Goal: Task Accomplishment & Management: Complete application form

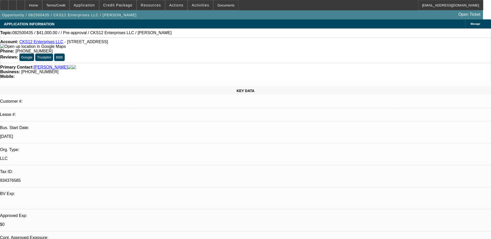
select select "0.1"
select select "2"
select select "0"
select select "6"
select select "0"
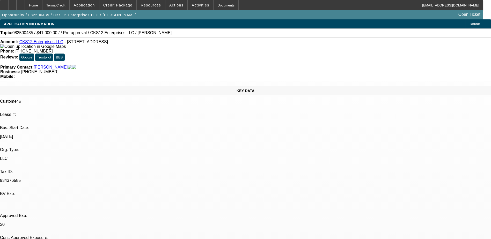
select select "3"
select select "0.1"
select select "4"
click at [17, 8] on div at bounding box center [12, 5] width 8 height 10
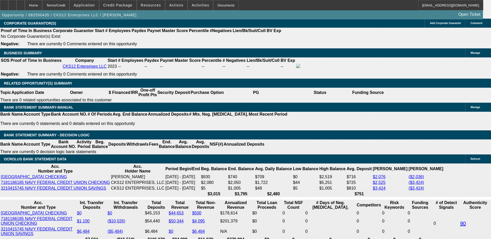
scroll to position [828, 0]
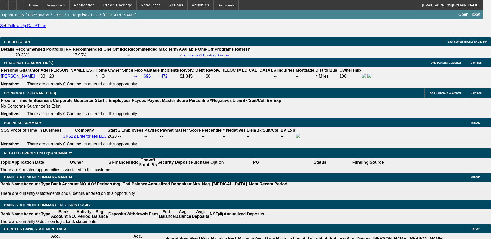
scroll to position [673, 0]
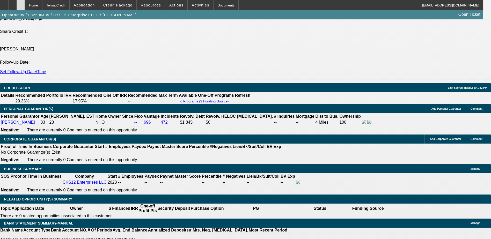
click at [25, 1] on div at bounding box center [21, 5] width 8 height 10
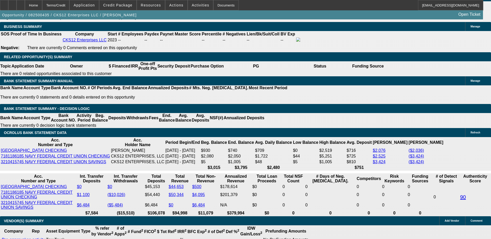
select select "0"
select select "0.1"
select select "2"
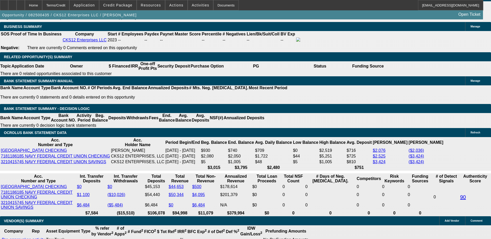
select select "0"
select select "3"
select select "0.1"
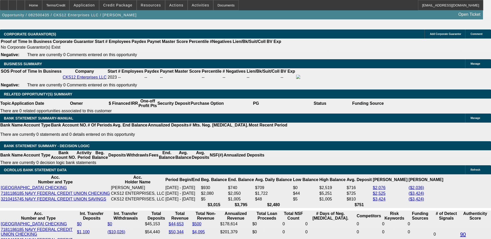
select select "1"
select select "6"
select select "1"
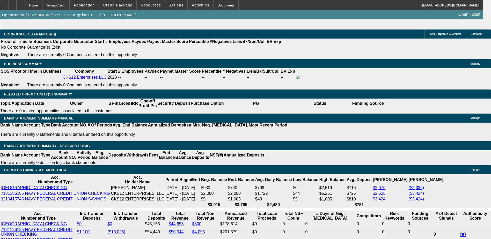
select select "6"
select select "1"
select select "3"
select select "4"
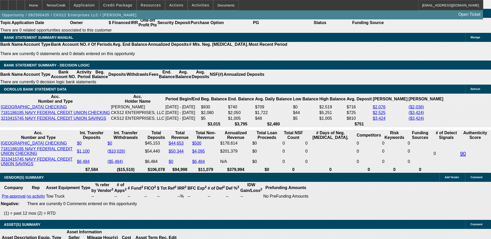
scroll to position [782, 0]
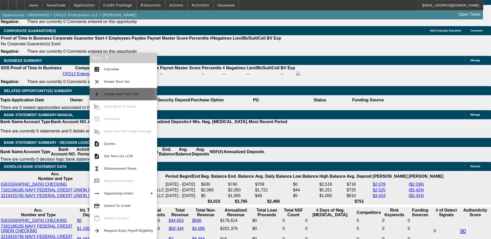
click at [113, 96] on span "Create New Term Set" at bounding box center [121, 94] width 34 height 4
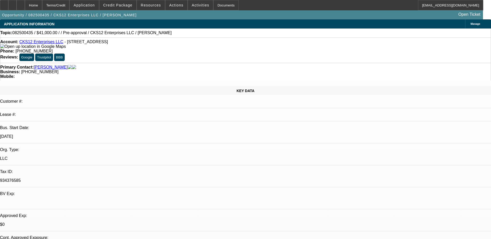
select select "0"
select select "0.1"
select select "0"
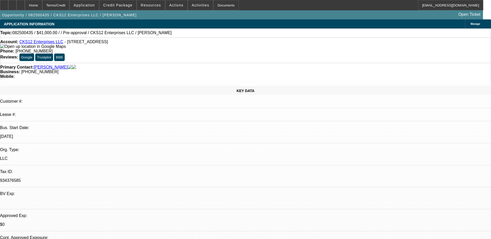
select select "0.1"
select select "2"
select select "0"
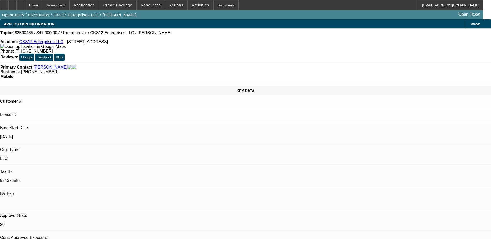
select select "3"
select select "0.1"
select select "1"
select select "6"
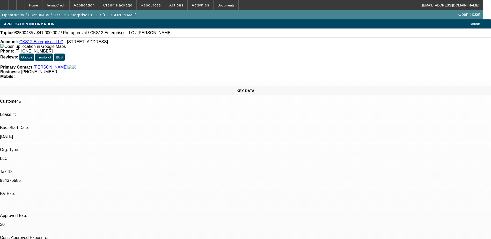
select select "1"
select select "6"
select select "1"
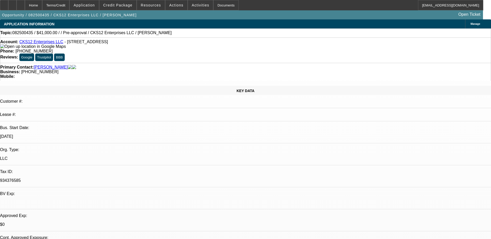
select select "6"
select select "1"
select select "3"
select select "4"
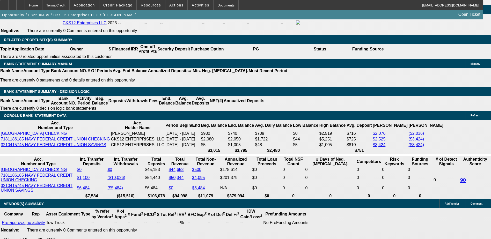
scroll to position [828, 0]
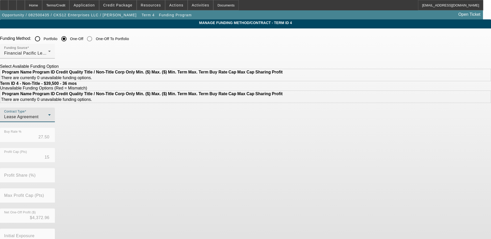
click at [39, 119] on span "Lease Agreement" at bounding box center [21, 117] width 34 height 4
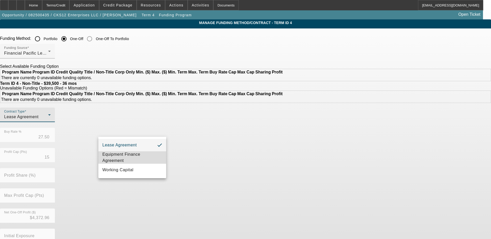
click at [126, 156] on span "Equipment Finance Agreement" at bounding box center [133, 157] width 60 height 12
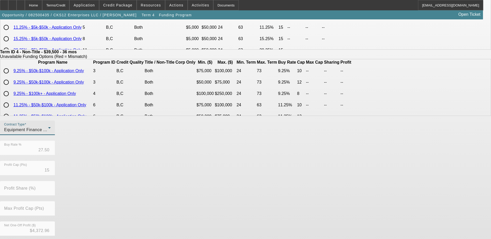
scroll to position [119, 0]
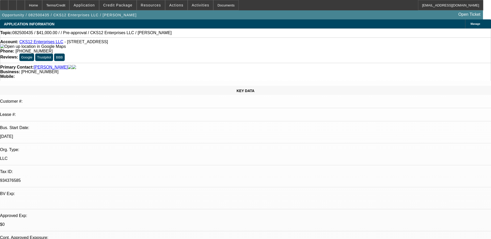
select select "0"
select select "6"
select select "0"
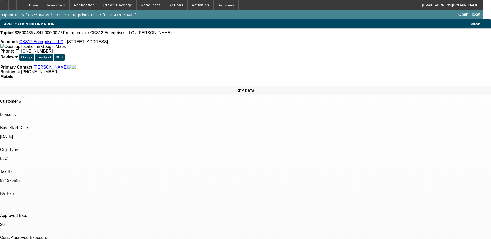
select select "0"
select select "0.1"
select select "6"
select select "0.1"
select select "2"
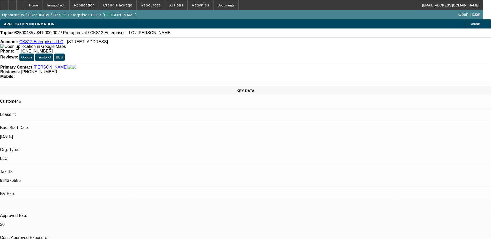
select select "0"
select select "6"
select select "0"
select select "3"
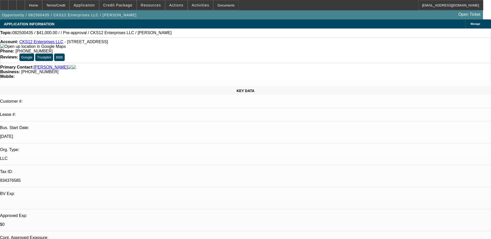
select select "0.1"
select select "4"
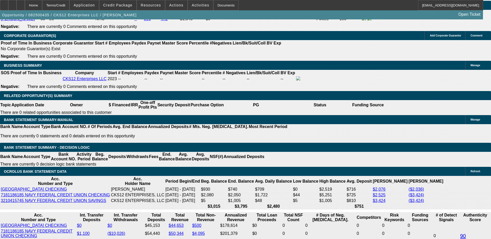
scroll to position [784, 0]
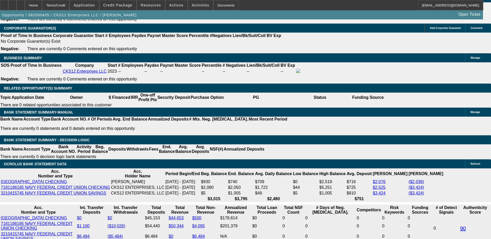
type input "UNKNOWN"
type input "28."
type input "$1,633.86"
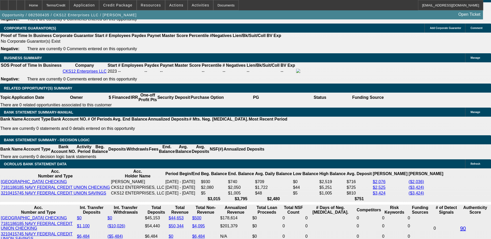
type input "2"
type input "$1,131.38"
type input "29"
type input "$1,655.28"
type input "29.9"
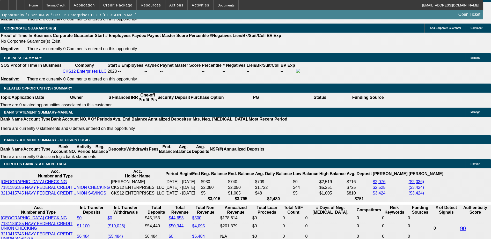
type input "$1,674.67"
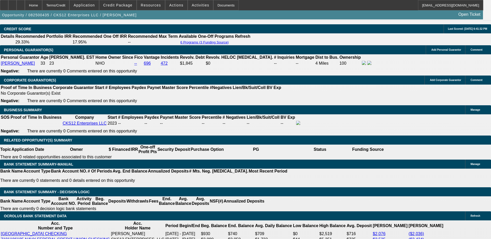
scroll to position [706, 0]
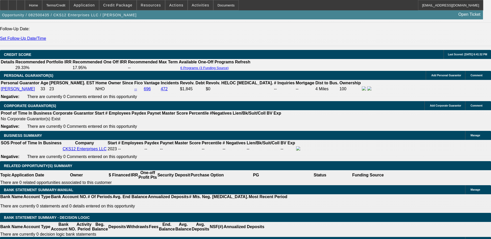
type input "29.9"
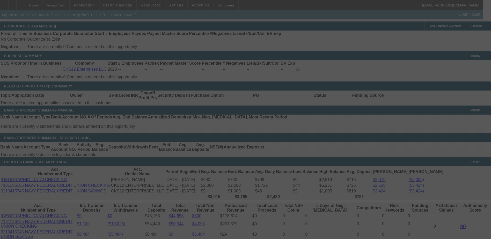
scroll to position [810, 0]
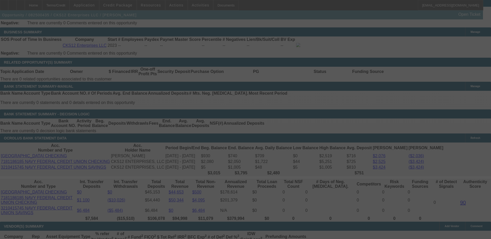
select select "0"
select select "6"
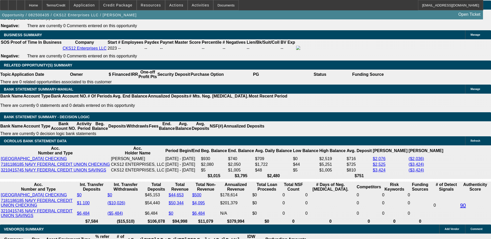
type input "UNKNOWN"
type input "28."
type input "$1,633.86"
type input "28.3"
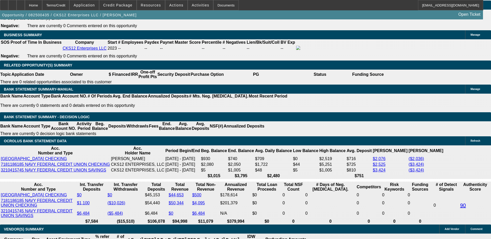
type input "$1,640.27"
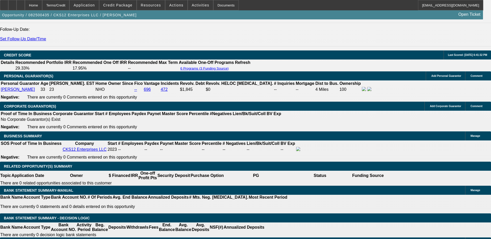
scroll to position [704, 0]
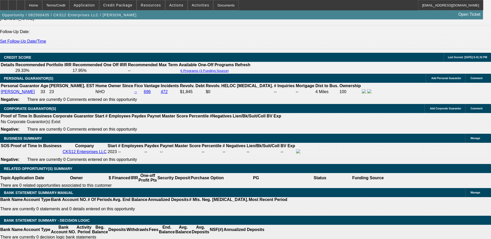
type input "28.3"
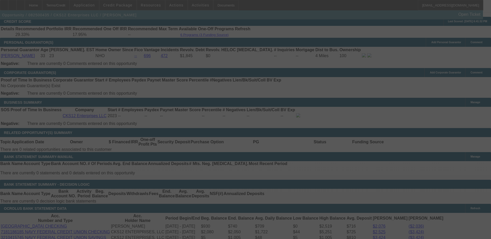
scroll to position [781, 0]
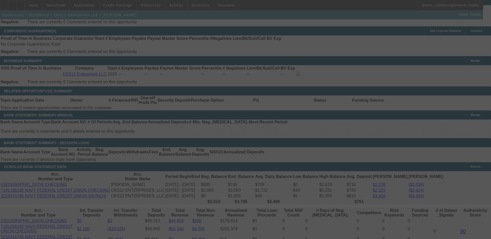
select select "0"
select select "0.1"
select select "6"
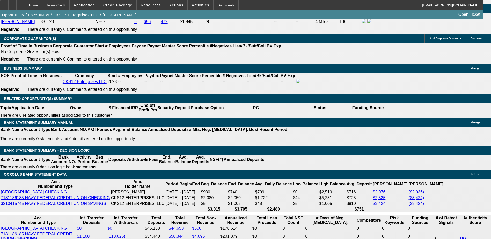
scroll to position [833, 0]
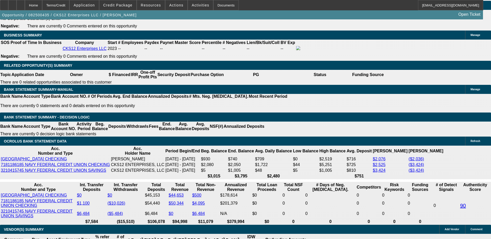
scroll to position [807, 0]
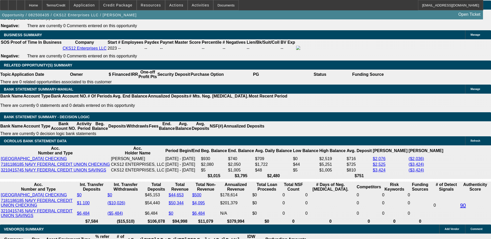
click at [327, 94] on div "APPLICATION INFORMATION Manage Topic: 082500435 / $41,000.00 / / Pre-approval /…" at bounding box center [245, 82] width 491 height 1740
select select "0.1"
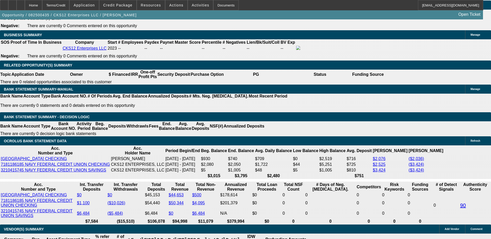
type input "$4,500.00"
type input "UNKNOWN"
type input "$1,717.07"
select select "9"
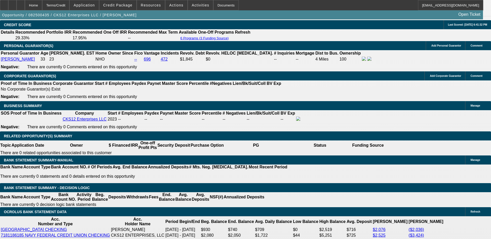
scroll to position [729, 0]
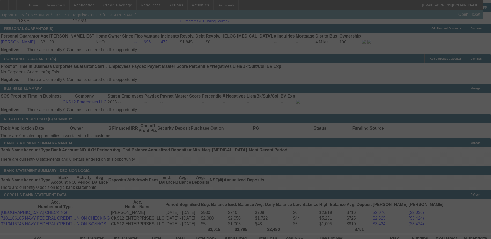
scroll to position [781, 0]
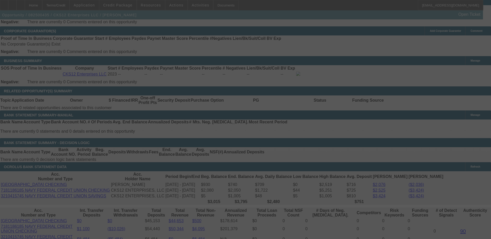
select select "0.1"
select select "0"
select select "9"
select select "0"
select select "6"
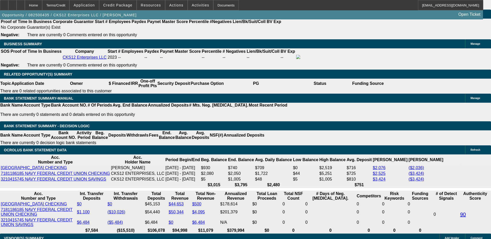
scroll to position [807, 0]
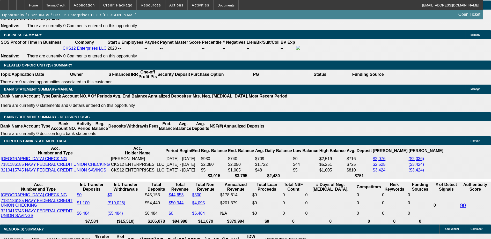
type input "UNKNOWN"
type input "2"
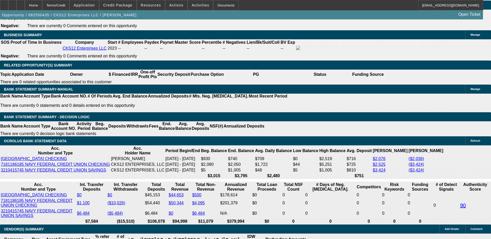
type input "$1,160.02"
type input "28"
type input "$1,675.23"
type input "28.5"
type input "$1,686.18"
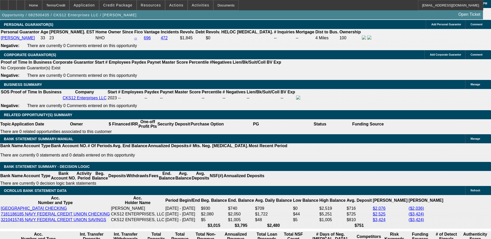
scroll to position [755, 0]
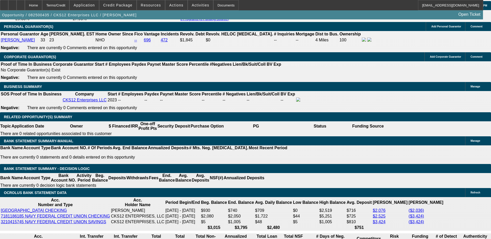
type input "28.5"
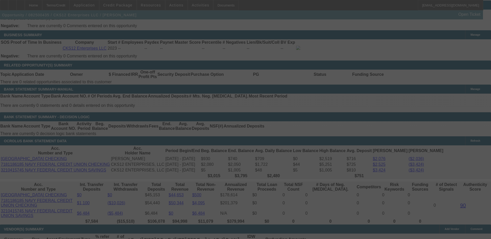
scroll to position [804, 0]
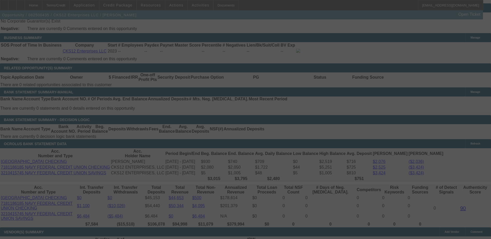
select select "0.1"
select select "0"
select select "9"
select select "0"
select select "6"
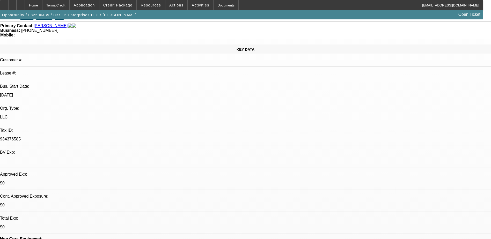
scroll to position [32, 0]
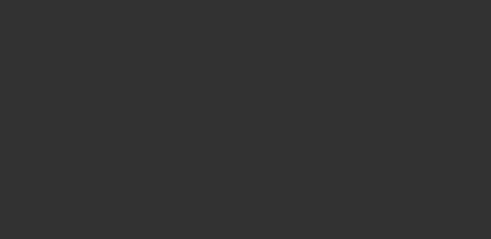
scroll to position [0, 0]
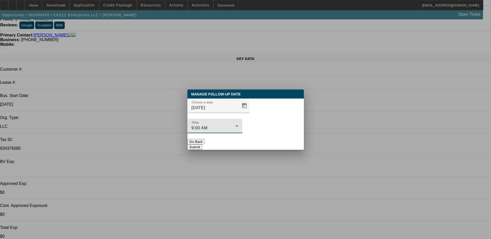
click at [236, 125] on div "9:00 AM" at bounding box center [214, 128] width 44 height 6
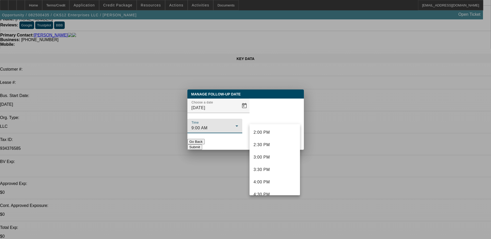
scroll to position [348, 0]
click at [274, 136] on mat-option "2:00 PM" at bounding box center [275, 132] width 50 height 12
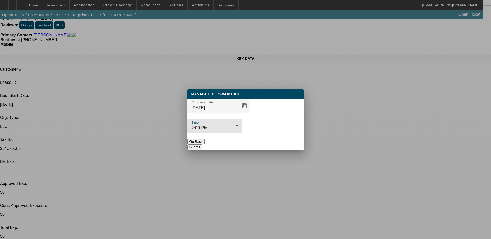
click at [236, 125] on div "2:00 PM" at bounding box center [214, 128] width 44 height 6
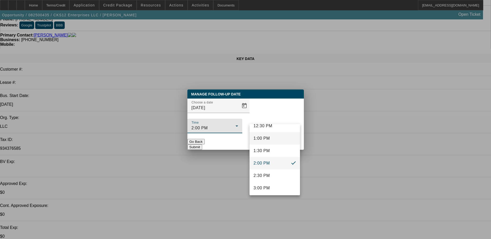
scroll to position [343, 0]
click at [265, 164] on span "3:00 PM" at bounding box center [262, 162] width 16 height 6
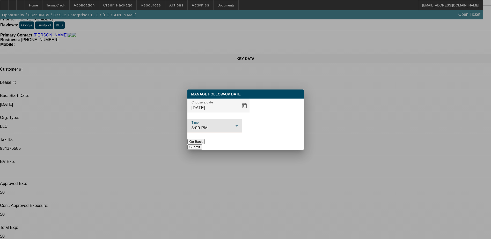
click at [202, 144] on button "Submit" at bounding box center [194, 146] width 15 height 5
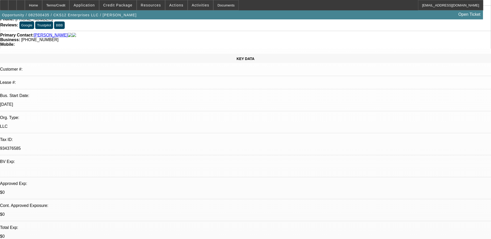
scroll to position [32, 0]
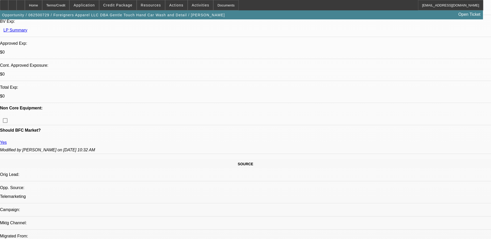
select select "0"
select select "2"
select select "0"
select select "6"
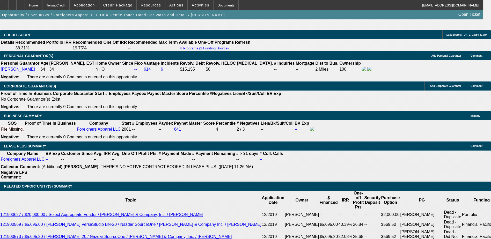
scroll to position [822, 0]
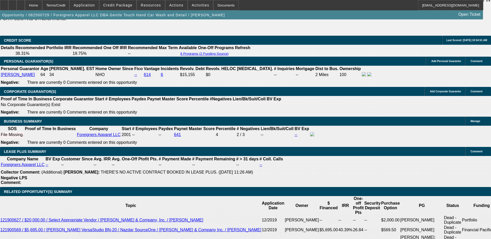
type input "UNKNOWN"
type input "36"
type input "$5,142.34"
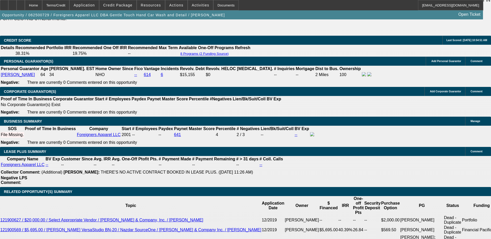
type input "$2,571.17"
type input "$534.80"
type input "$267.40"
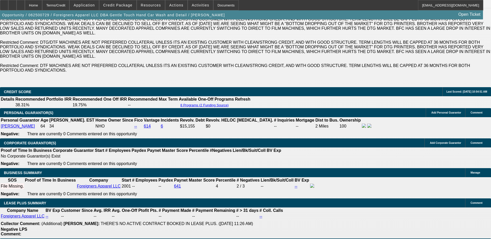
scroll to position [770, 0]
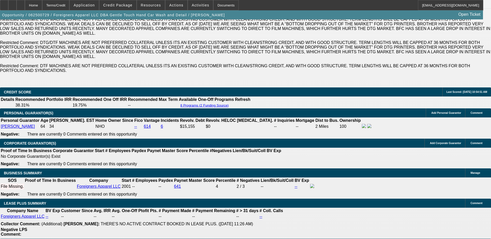
type input "36"
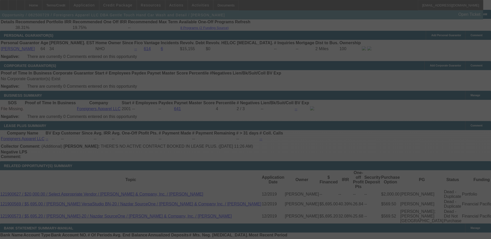
scroll to position [845, 0]
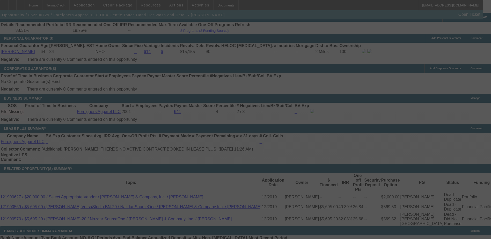
select select "0"
select select "2"
select select "0"
select select "6"
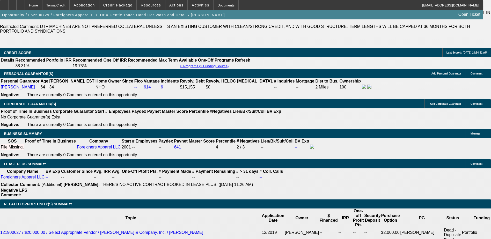
scroll to position [871, 0]
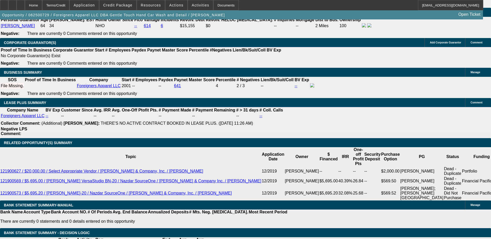
type input "UNKNOWN"
type input "19"
type input "$423.12"
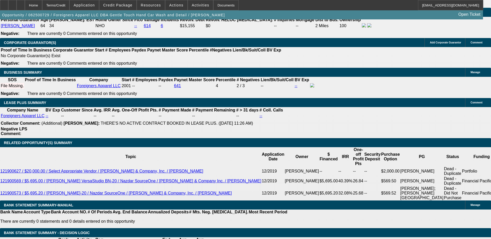
type input "$211.56"
type input "19."
type input "$549.84"
type input "$274.92"
type input "19.5"
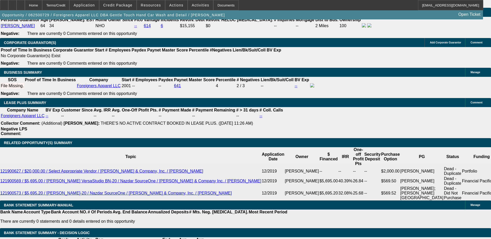
type input "$553.64"
type input "$276.82"
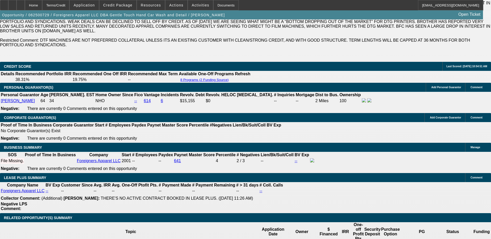
scroll to position [793, 0]
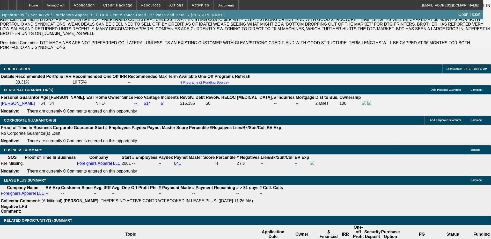
type input "19.5"
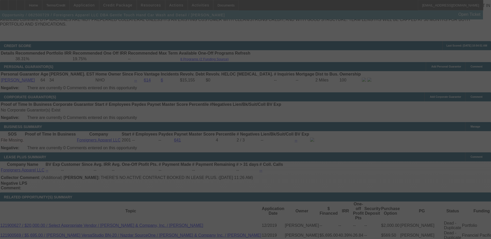
scroll to position [845, 0]
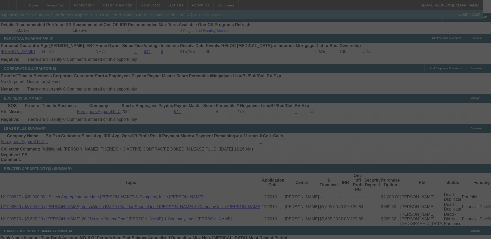
select select "0"
select select "2"
select select "0"
select select "6"
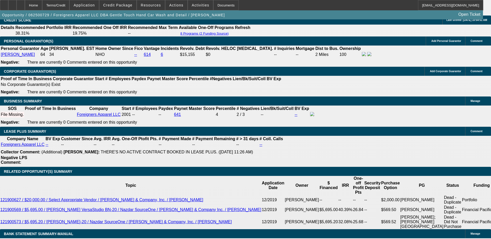
type input "UNKNOWN"
type input "20"
type input "$429.64"
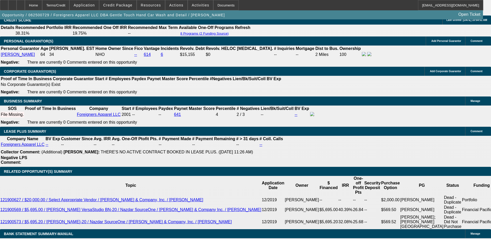
type input "$214.82"
type input "$557.46"
type input "$278.73"
type input "20.5"
type input "$561.28"
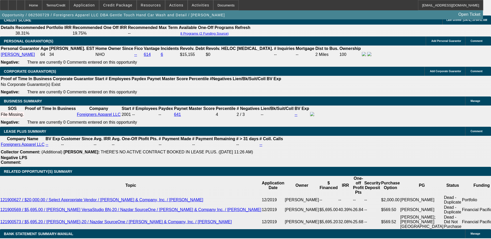
type input "$280.64"
type input "20."
type input "$557.46"
type input "$278.73"
type input "20.3"
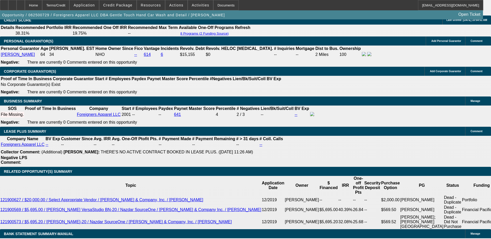
type input "$559.74"
type input "$279.87"
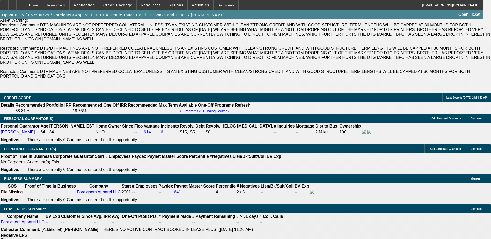
type input "20.3"
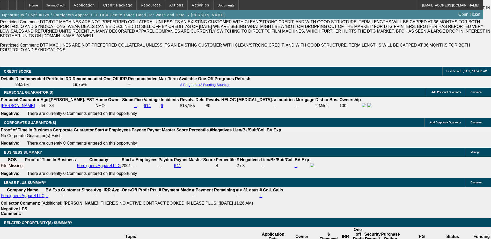
scroll to position [842, 0]
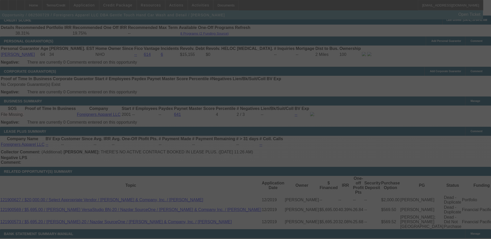
select select "0"
select select "2"
select select "0"
select select "6"
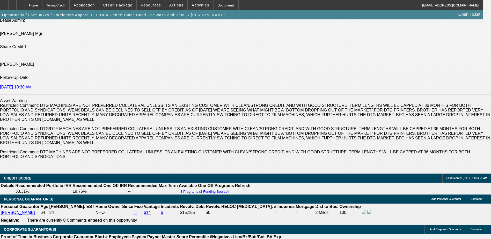
scroll to position [839, 0]
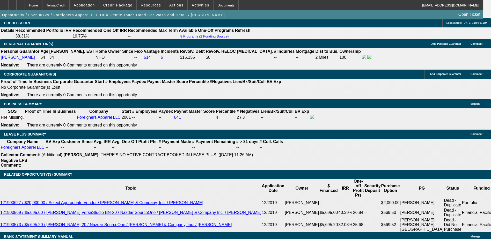
type input "0"
type input "UNKNOWN"
type input "$750.00"
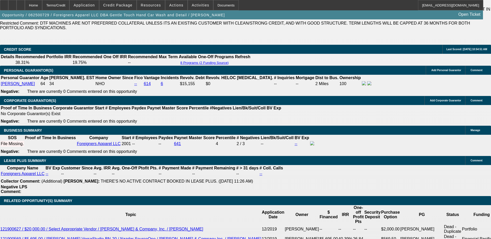
scroll to position [736, 0]
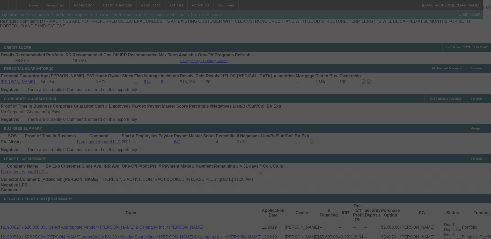
scroll to position [839, 0]
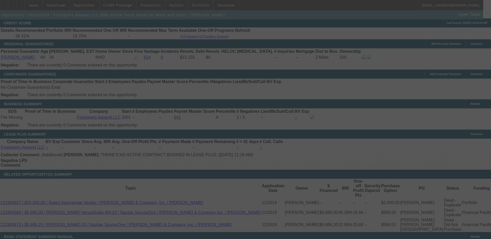
select select "0"
select select "2"
select select "0"
select select "6"
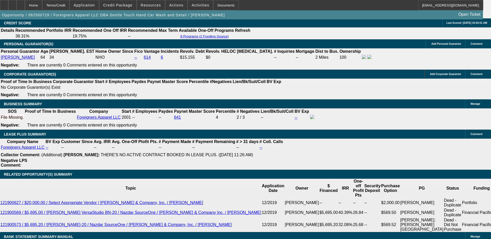
select select "2.5"
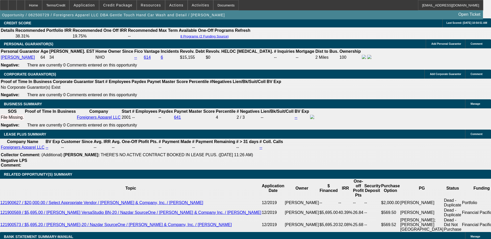
type input "$699.68"
type input "UNKNOWN"
select select "3"
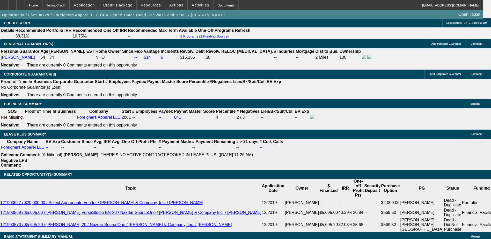
type input "$839.61"
select select "3"
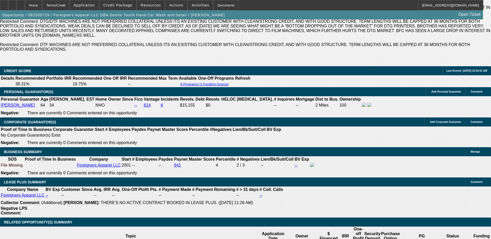
scroll to position [787, 0]
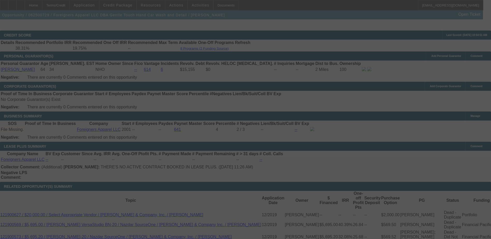
scroll to position [839, 0]
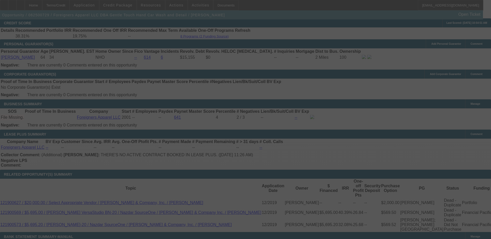
select select "0"
select select "3"
select select "0"
select select "6"
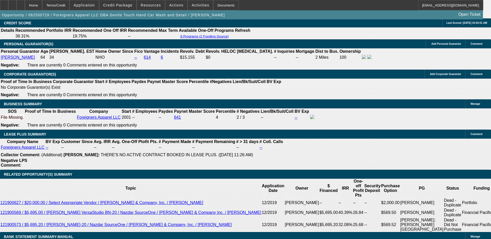
select select "1"
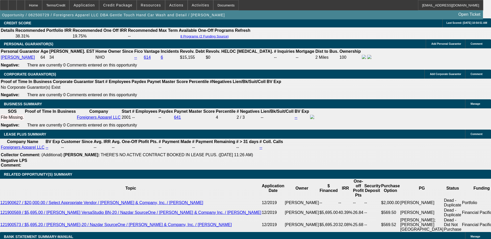
type input "UNKNOWN"
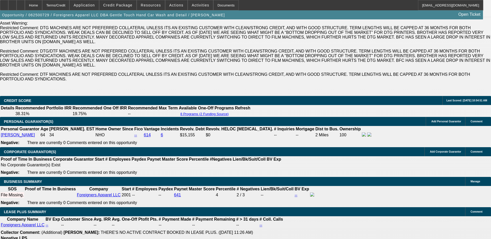
scroll to position [684, 0]
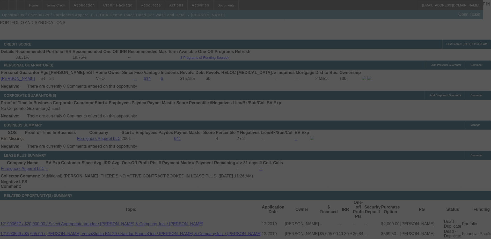
scroll to position [865, 0]
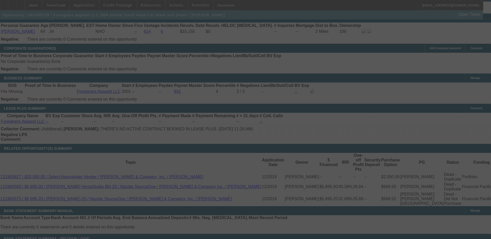
select select "0"
select select "3"
select select "0"
select select "6"
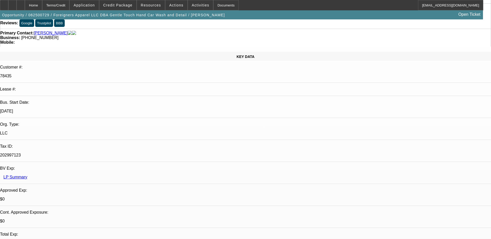
scroll to position [0, 0]
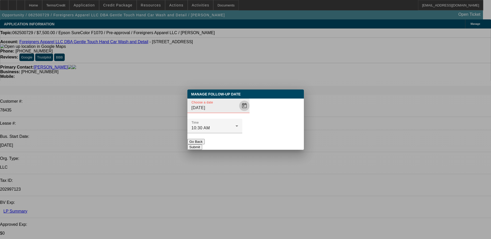
click at [238, 112] on span "Open calendar" at bounding box center [244, 106] width 12 height 12
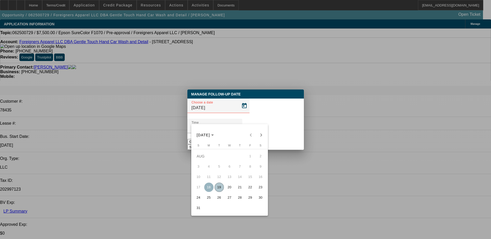
click at [221, 189] on span "19" at bounding box center [219, 187] width 9 height 9
type input "8/19/2025"
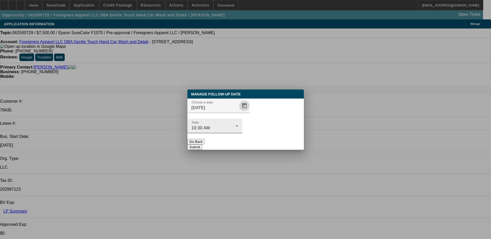
click at [236, 125] on div "10:30 AM" at bounding box center [214, 128] width 44 height 6
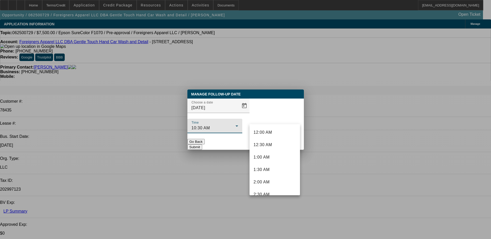
scroll to position [204, 0]
click at [272, 192] on mat-option "10:30 AM" at bounding box center [275, 189] width 50 height 12
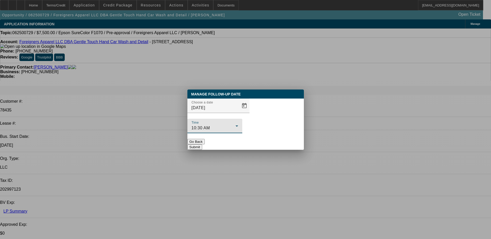
click at [202, 144] on button "Submit" at bounding box center [194, 146] width 15 height 5
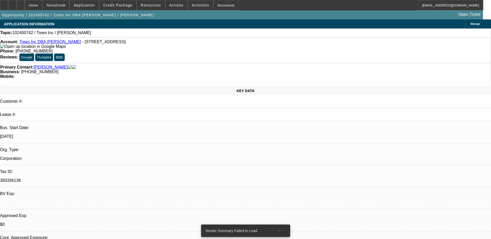
select select "0"
select select "2"
select select "0.1"
select select "4"
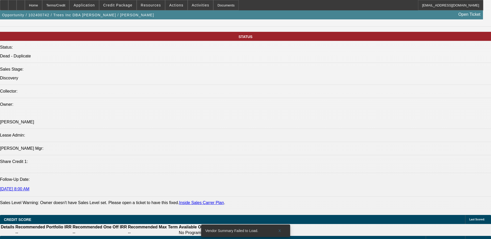
scroll to position [621, 0]
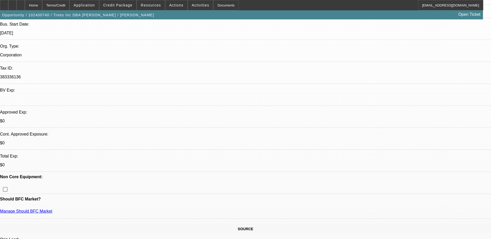
select select "0"
select select "2"
select select "0.1"
select select "4"
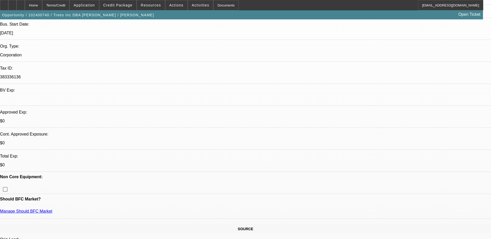
select select "0"
select select "2"
select select "0.1"
select select "4"
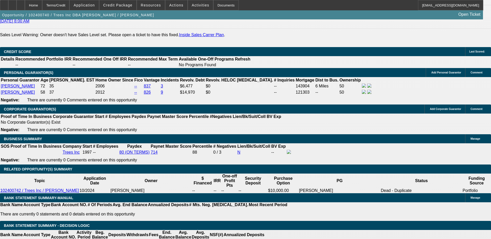
scroll to position [751, 0]
